Goal: Task Accomplishment & Management: Use online tool/utility

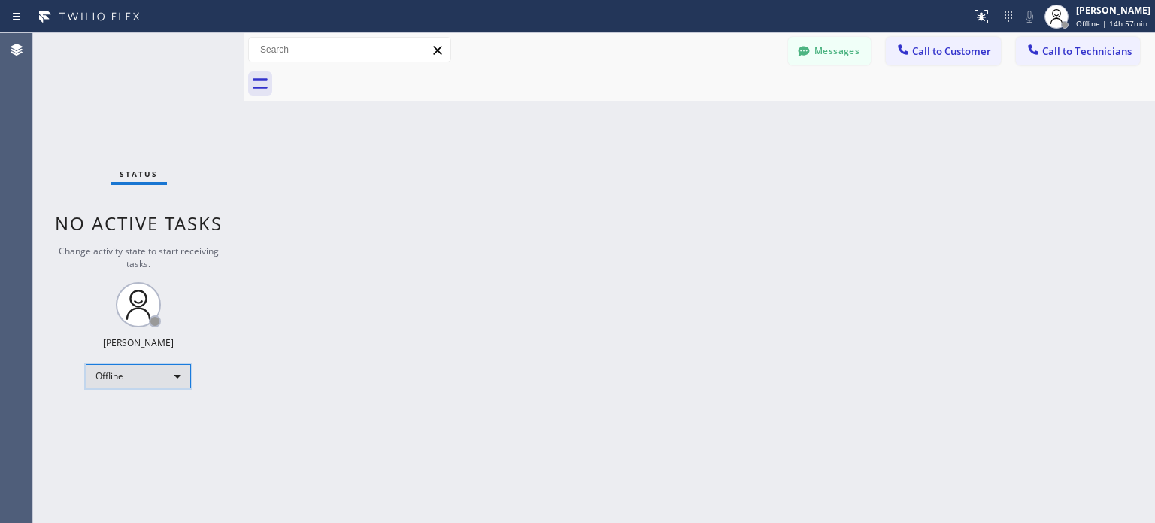
click at [163, 380] on div "Offline" at bounding box center [138, 376] width 105 height 24
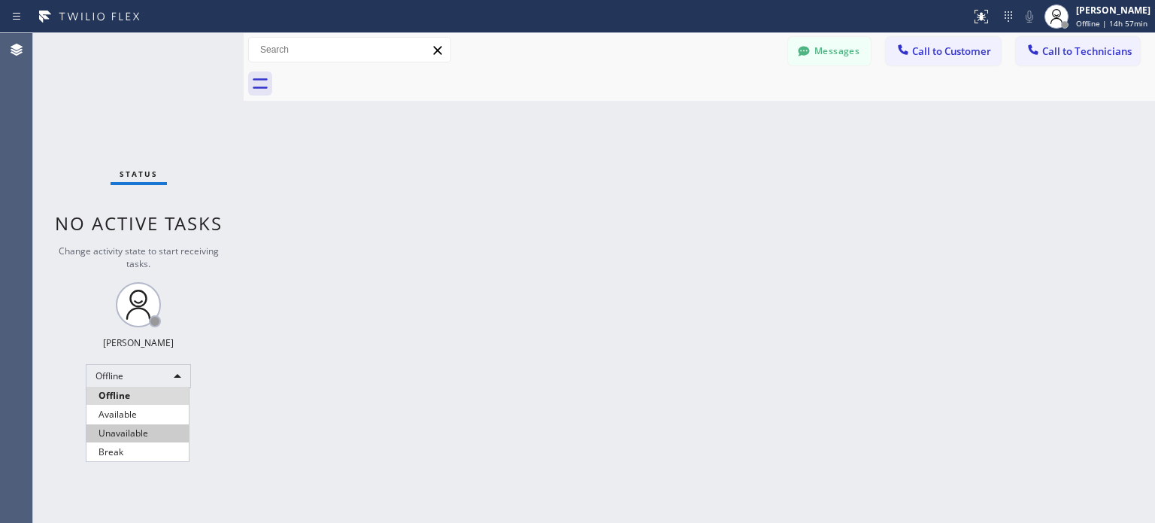
click at [133, 427] on li "Unavailable" at bounding box center [137, 433] width 102 height 18
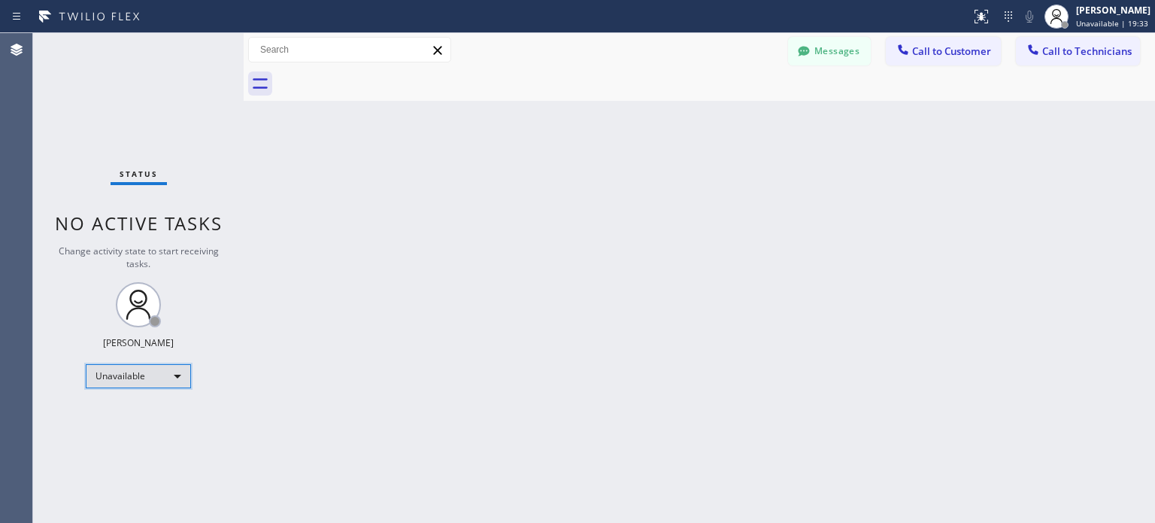
click at [158, 383] on div "Unavailable" at bounding box center [138, 376] width 105 height 24
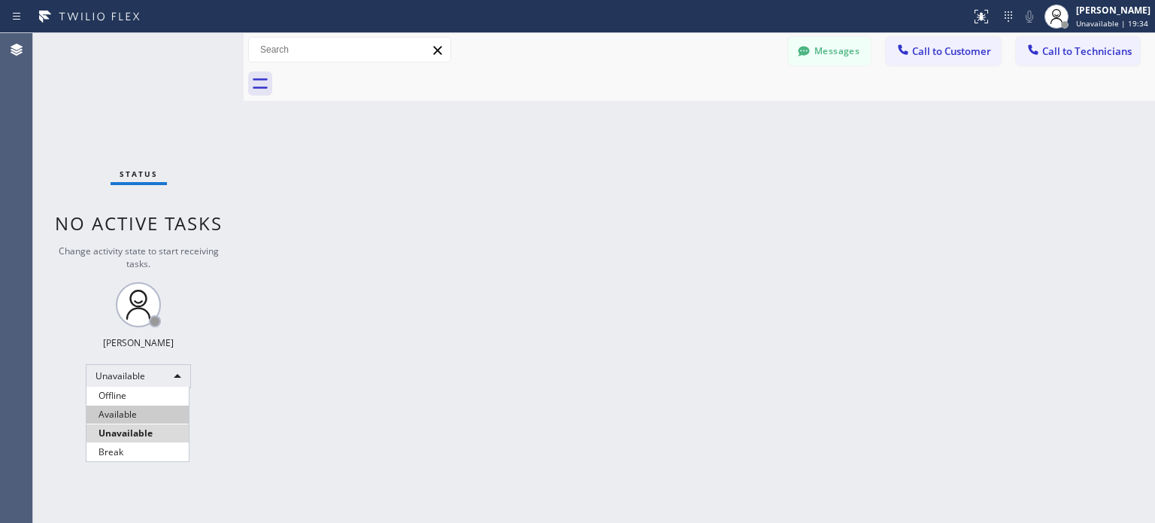
click at [141, 410] on li "Available" at bounding box center [137, 414] width 102 height 18
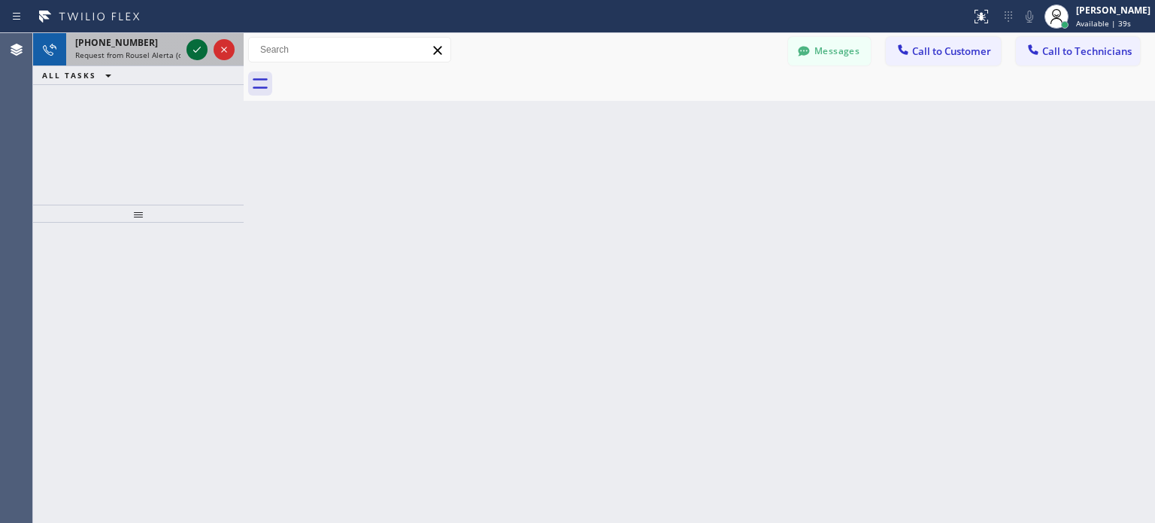
click at [192, 48] on icon at bounding box center [197, 50] width 18 height 18
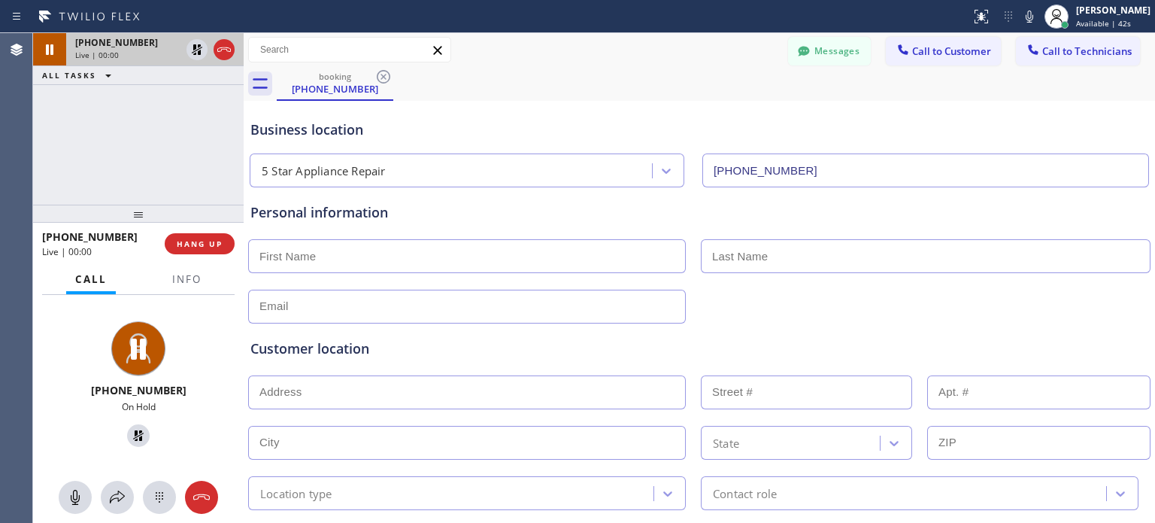
type input "(855) 731-4952"
